Goal: Check status

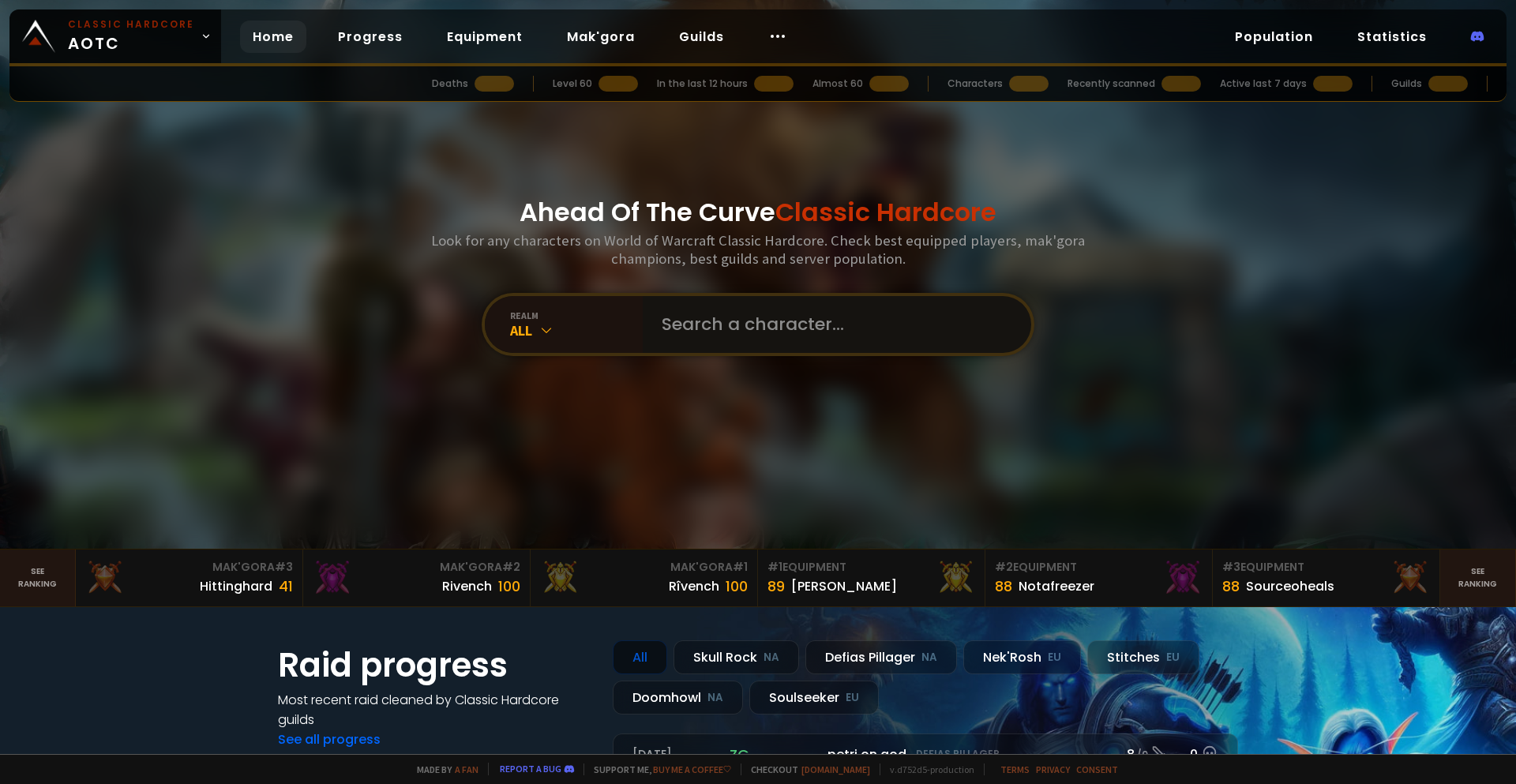
drag, startPoint x: 0, startPoint y: 0, endPoint x: 734, endPoint y: 325, distance: 802.7
click at [734, 325] on input "text" at bounding box center [832, 324] width 360 height 56
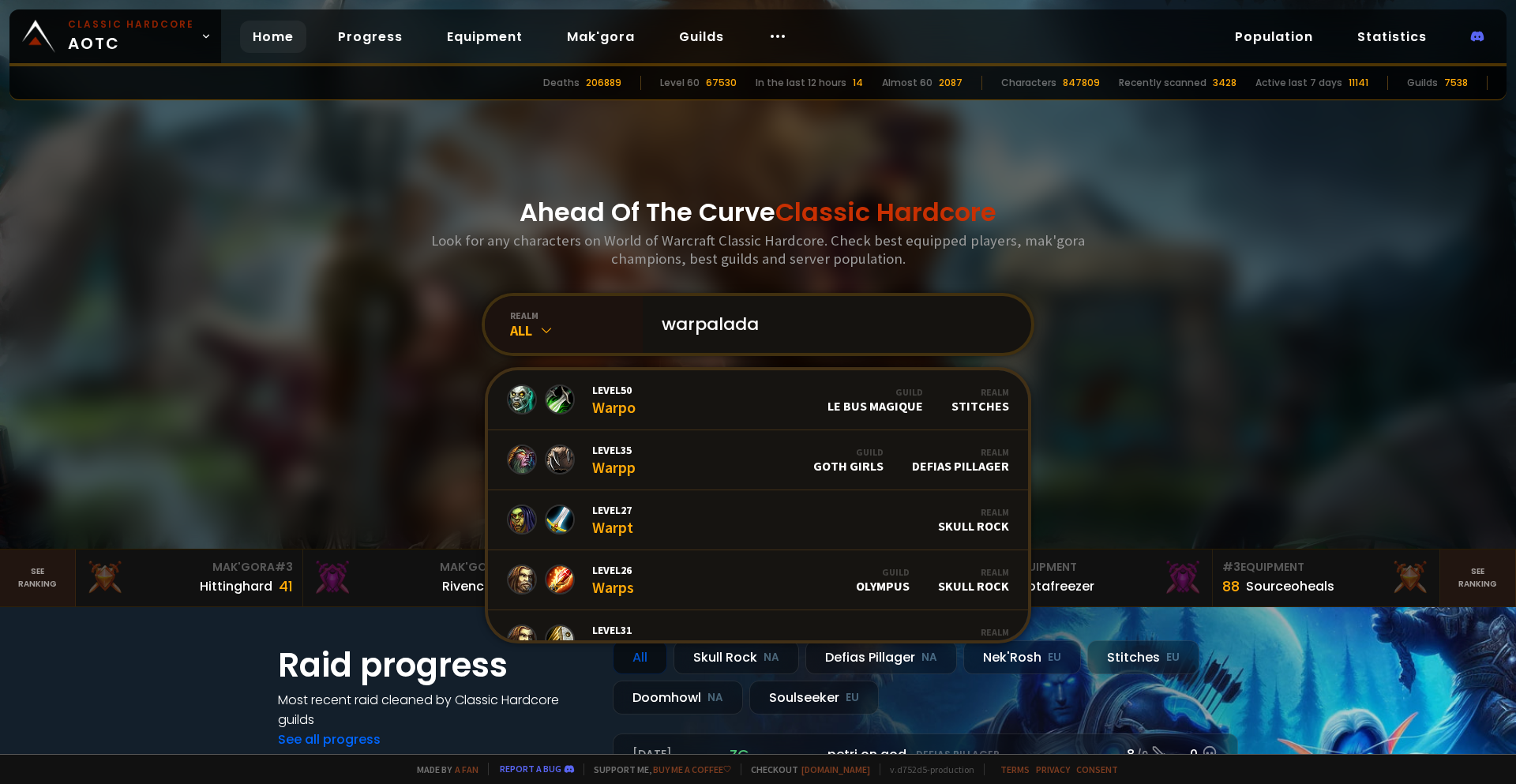
type input "warpaladav"
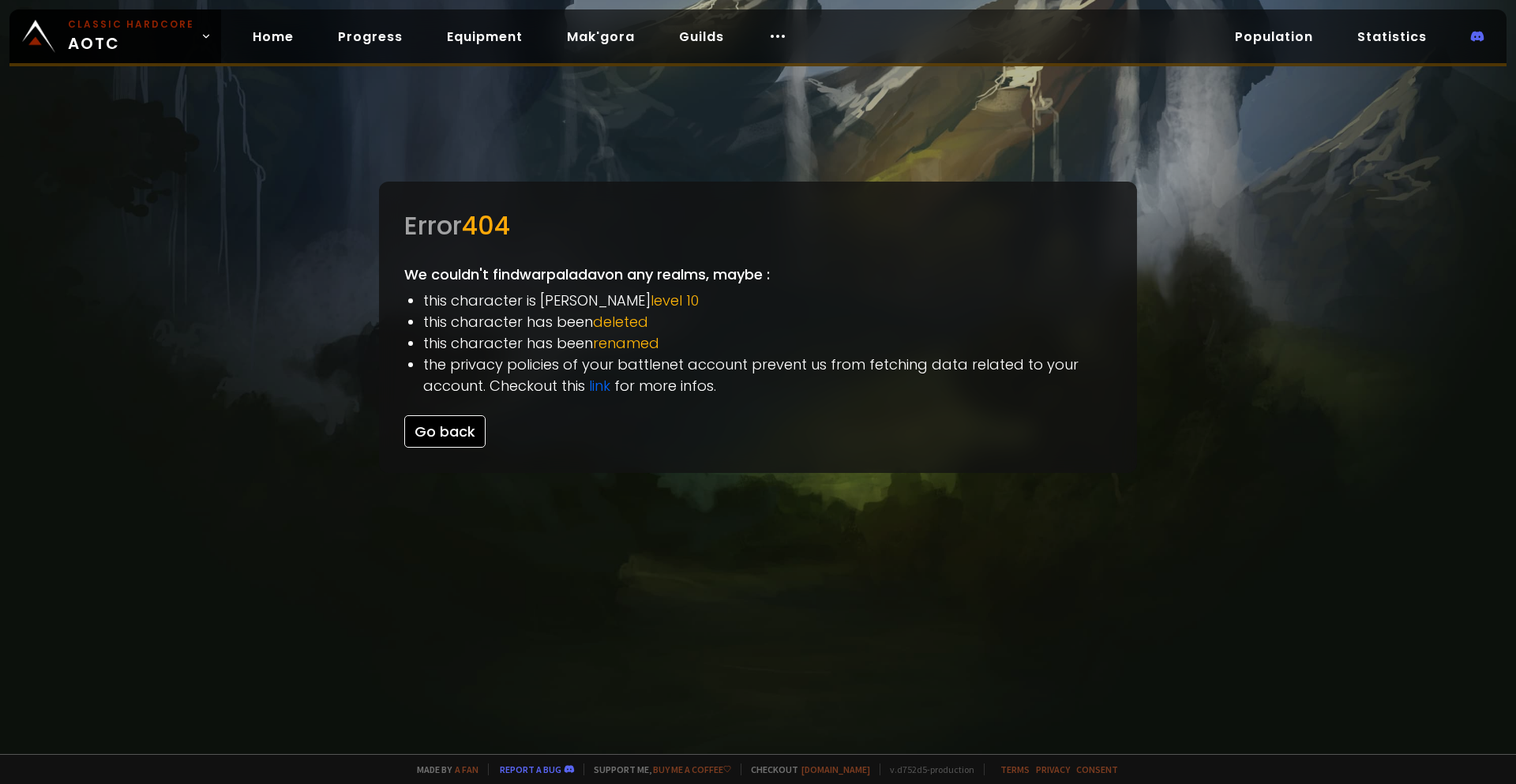
click at [449, 425] on button "Go back" at bounding box center [444, 431] width 81 height 32
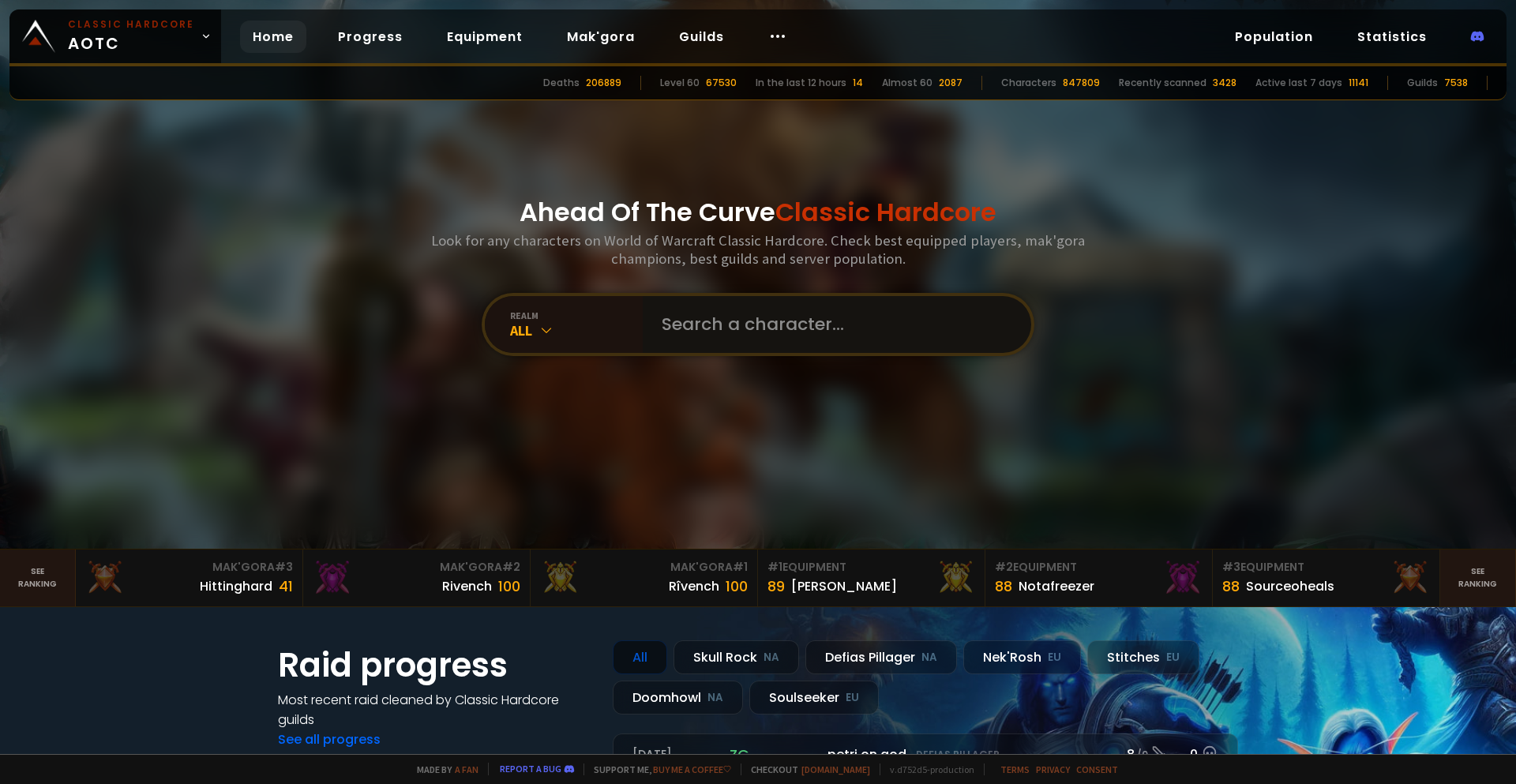
click at [706, 329] on input "text" at bounding box center [832, 324] width 360 height 56
click at [567, 332] on div "All" at bounding box center [576, 329] width 133 height 18
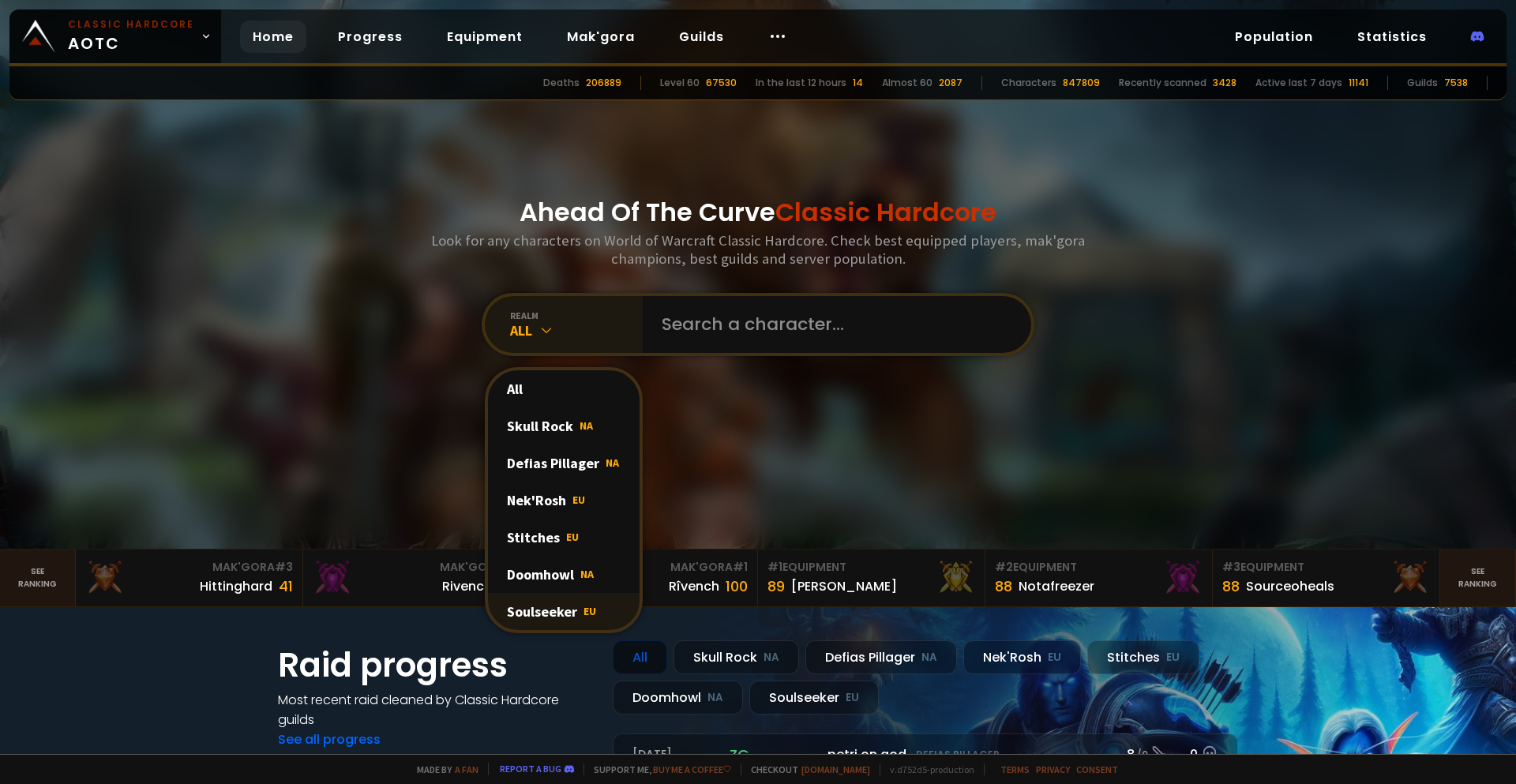
click at [551, 606] on div "Soulseeker EU" at bounding box center [563, 611] width 152 height 37
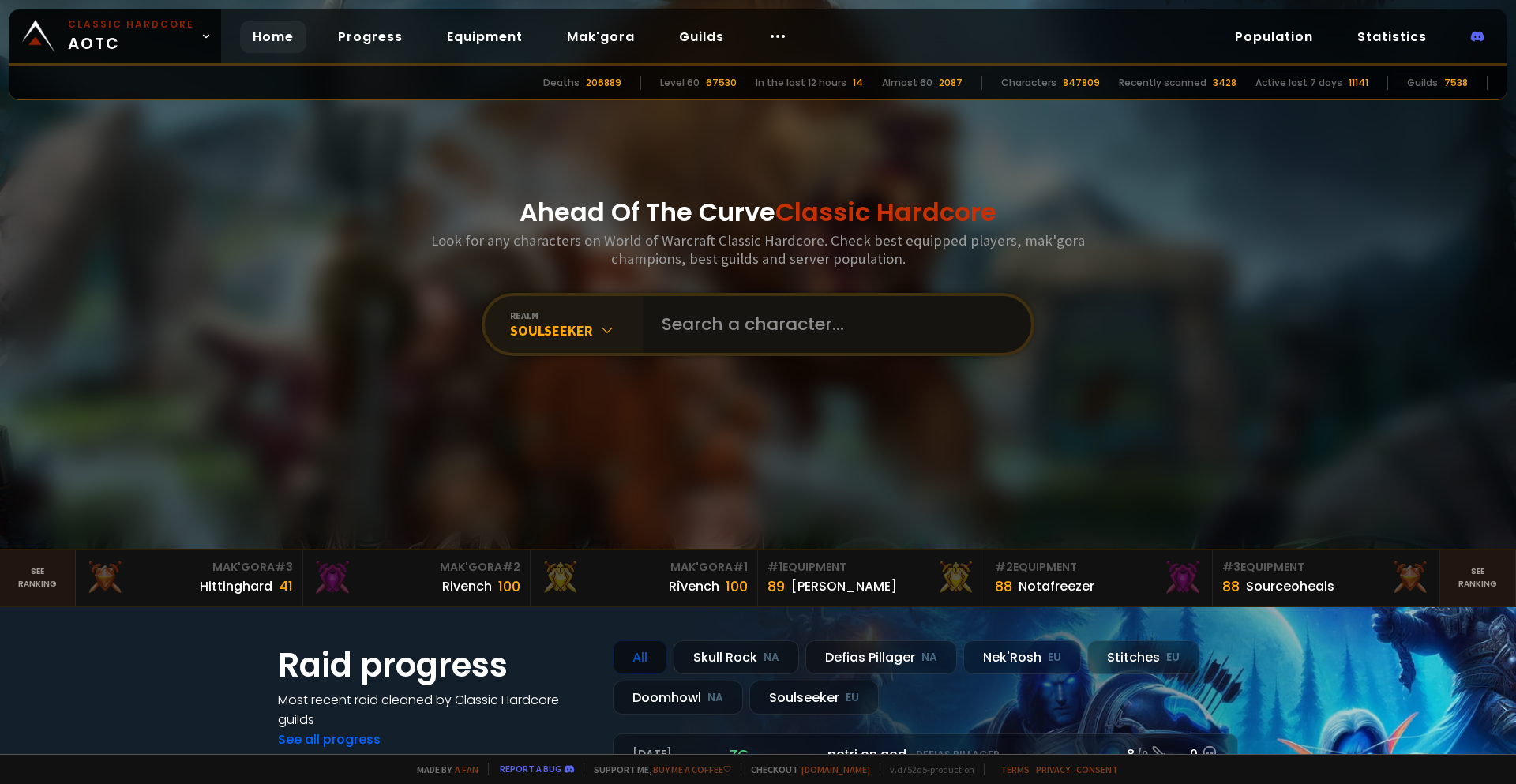
click at [733, 316] on input "text" at bounding box center [832, 324] width 360 height 56
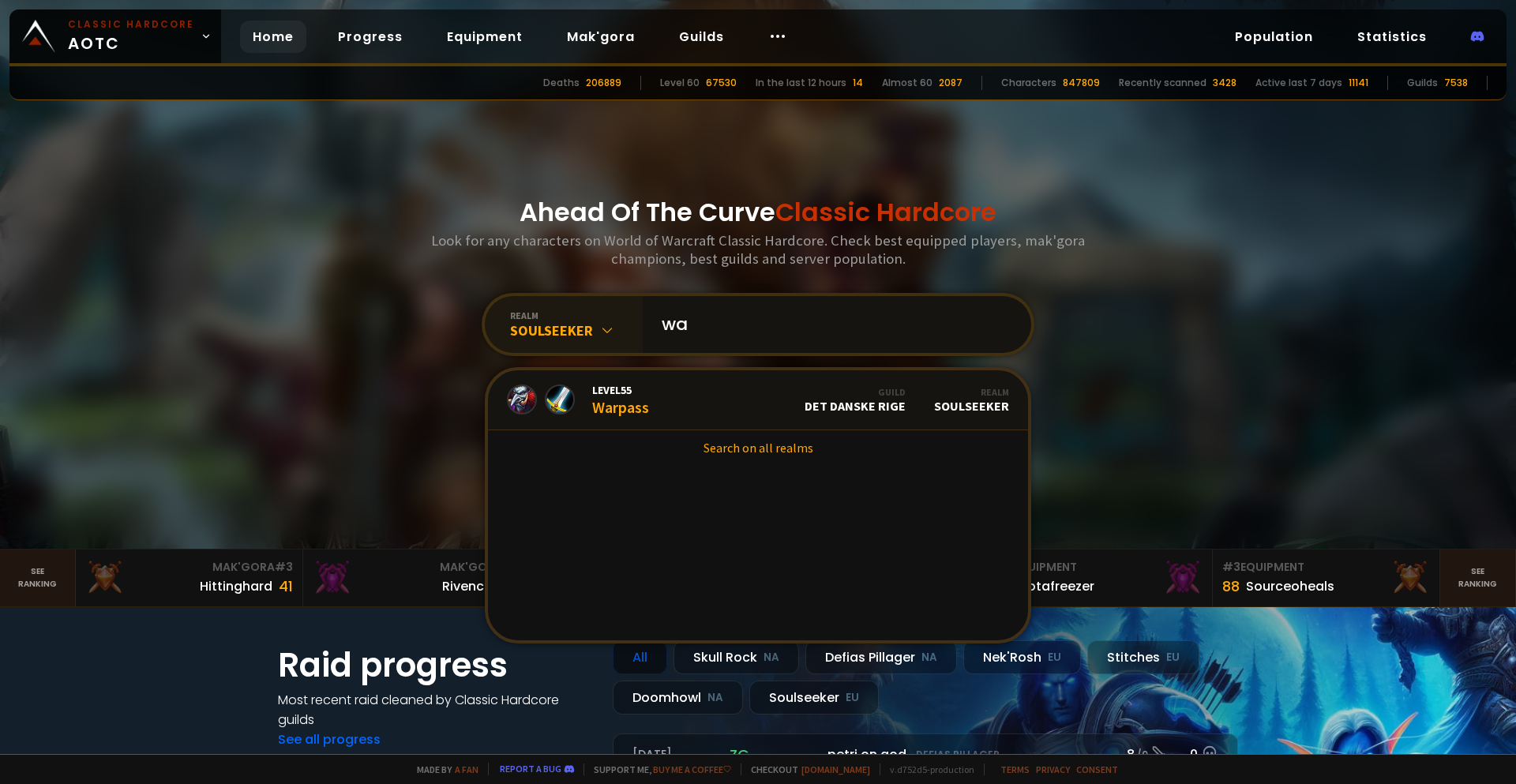
type input "w"
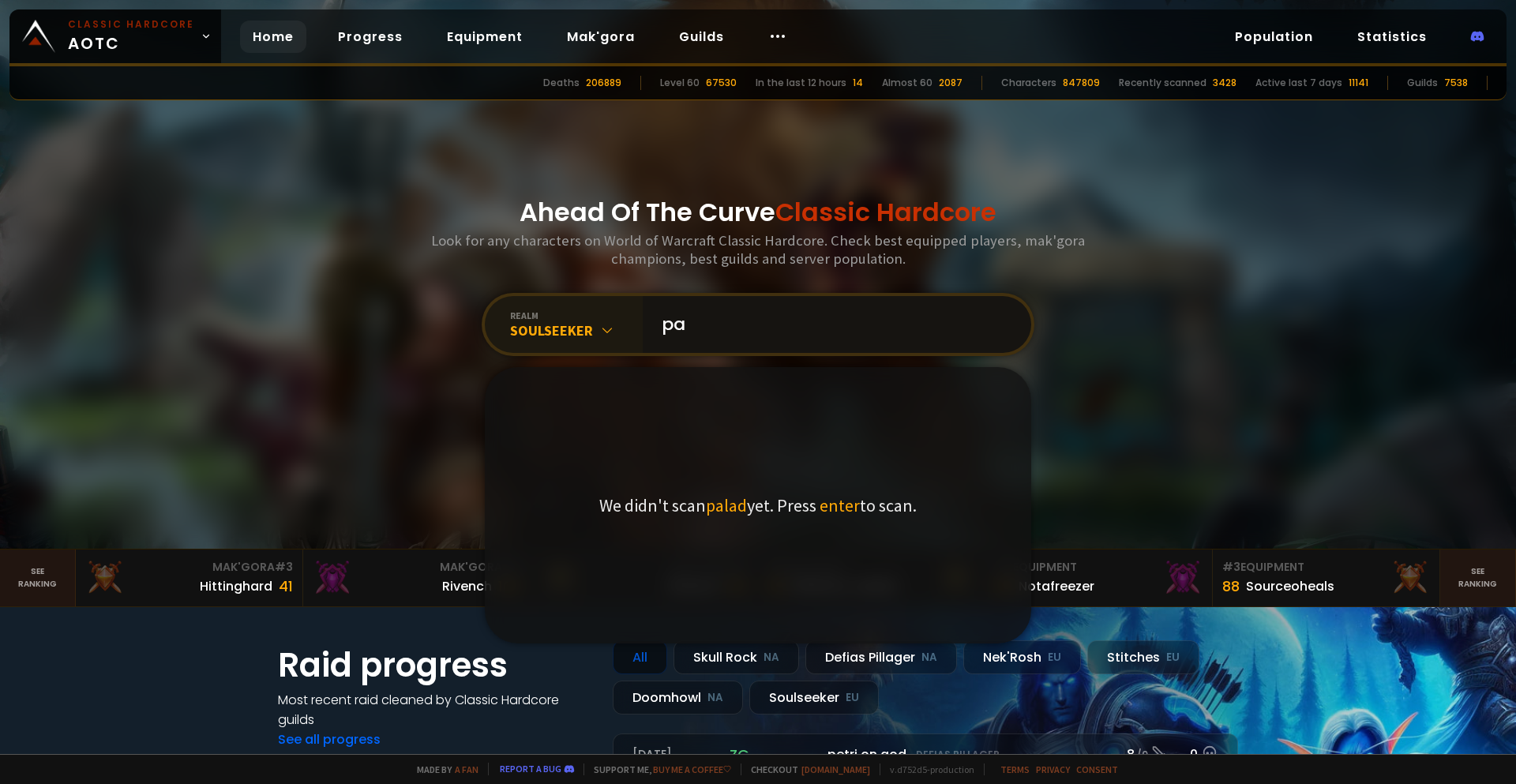
type input "p"
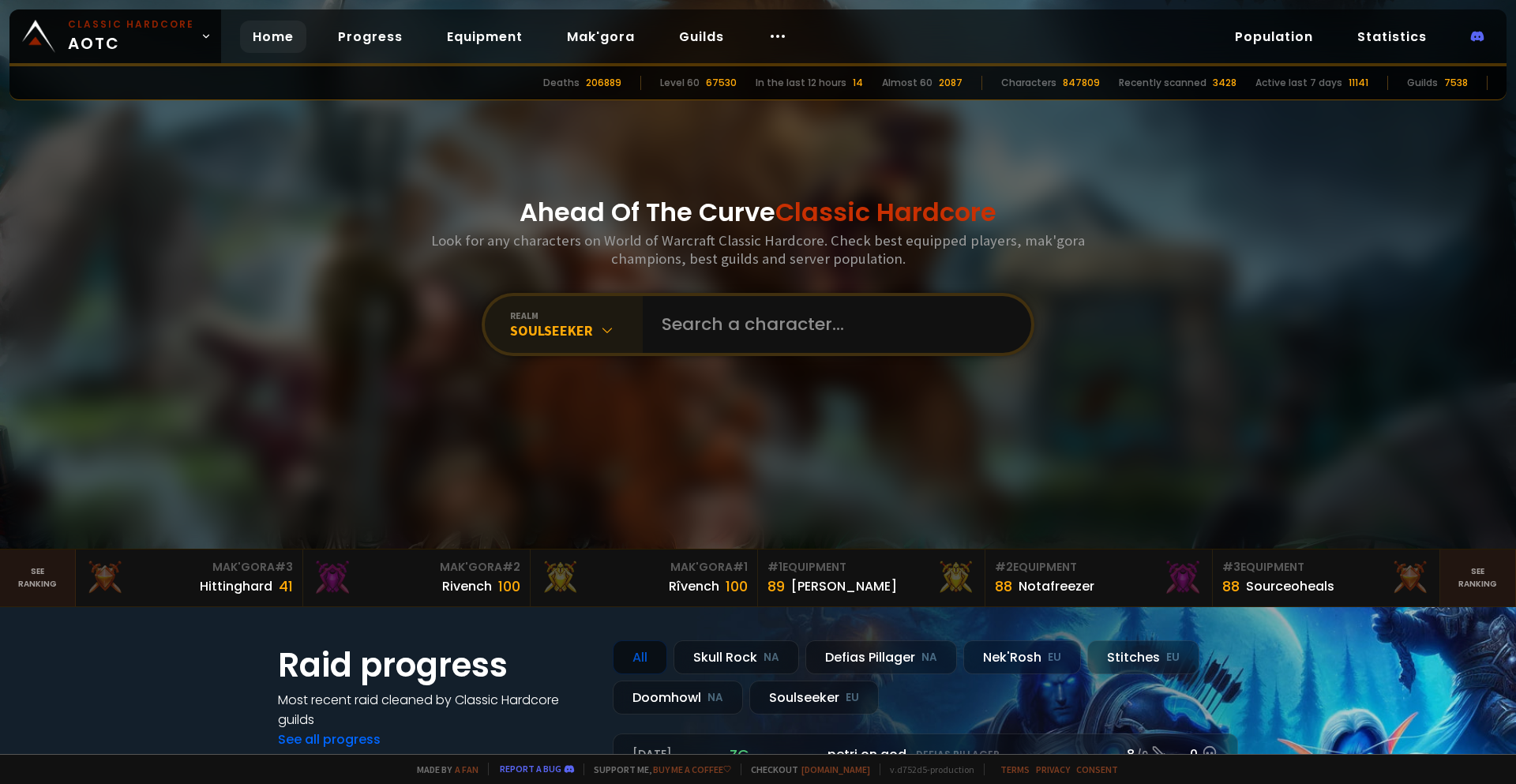
click at [331, 306] on div "Ahead Of The Curve Classic Hardcore Look for any characters on World of Warcraf…" at bounding box center [758, 274] width 951 height 549
click at [792, 324] on input "text" at bounding box center [832, 324] width 360 height 56
type input "x"
click at [1297, 32] on link "Population" at bounding box center [1274, 37] width 104 height 32
